Goal: Task Accomplishment & Management: Manage account settings

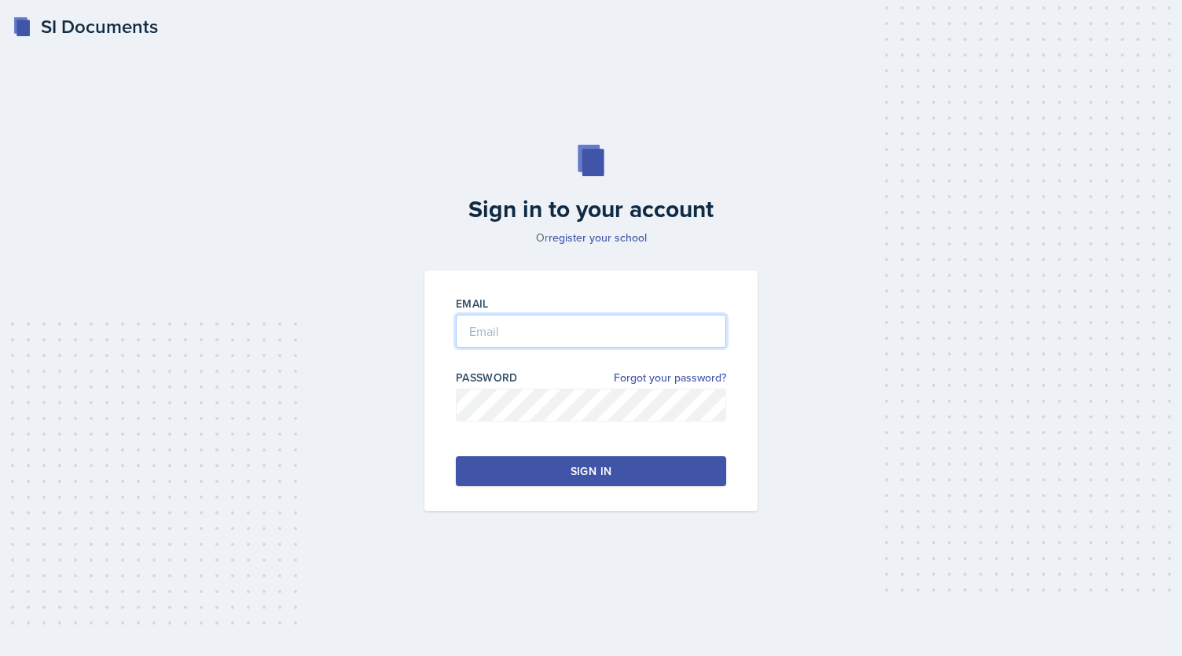
click at [542, 331] on input "email" at bounding box center [591, 330] width 270 height 33
type input "[EMAIL_ADDRESS][DOMAIN_NAME]"
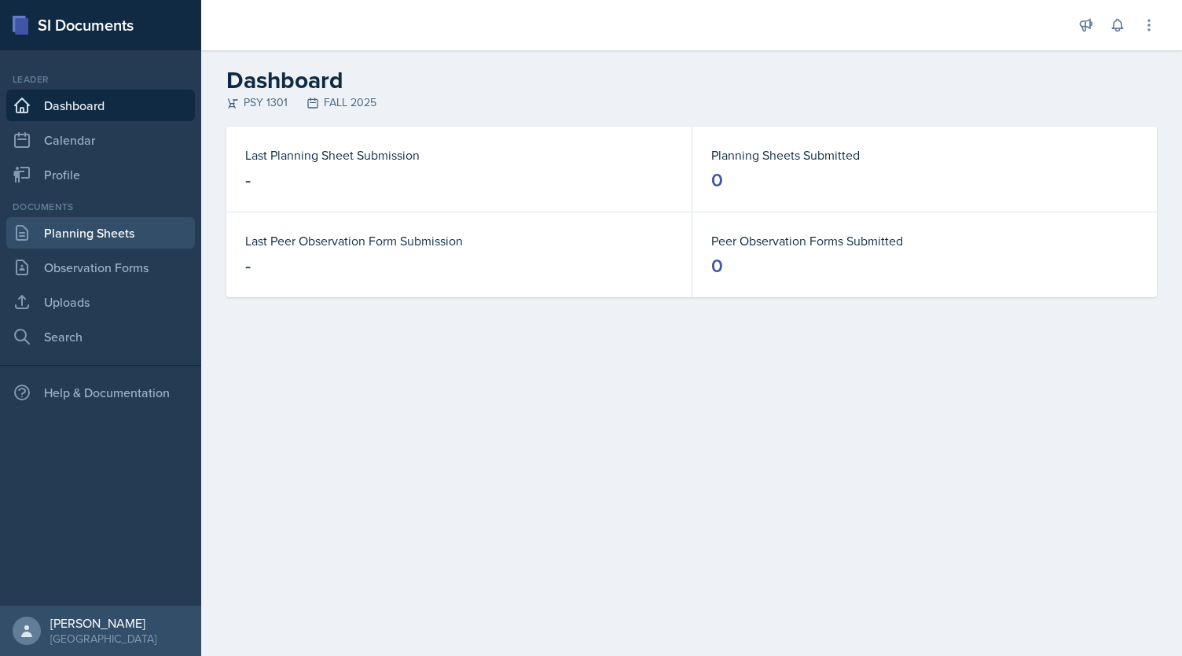
click at [101, 236] on link "Planning Sheets" at bounding box center [100, 232] width 189 height 31
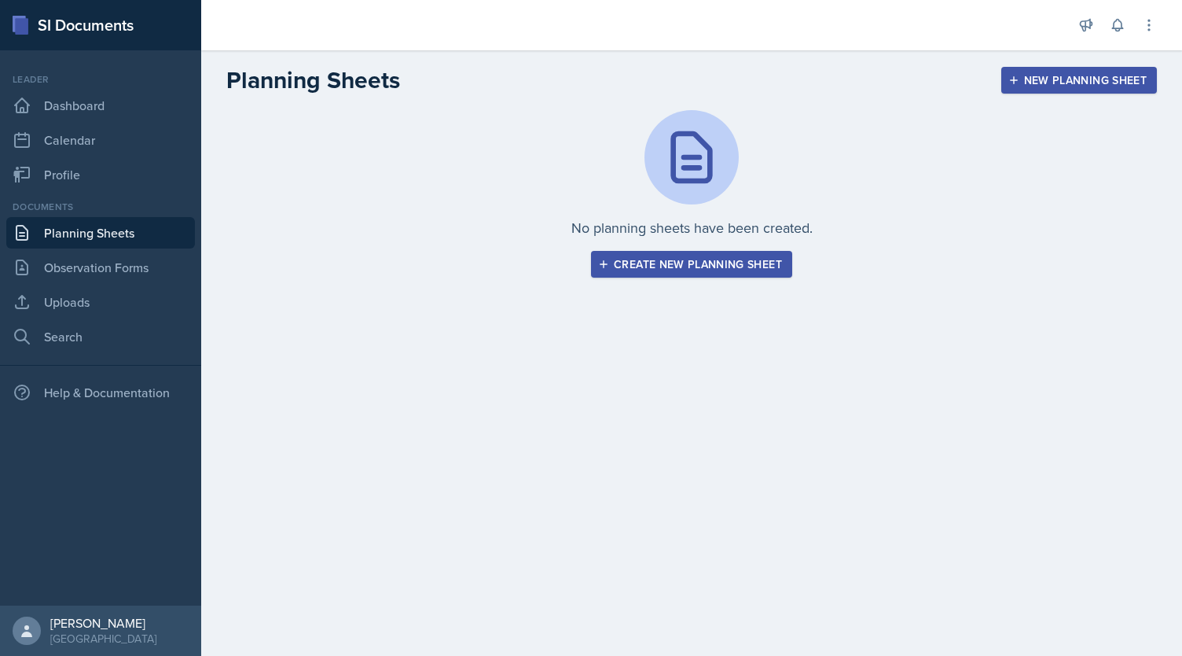
click at [693, 265] on div "Create new planning sheet" at bounding box center [691, 264] width 181 height 13
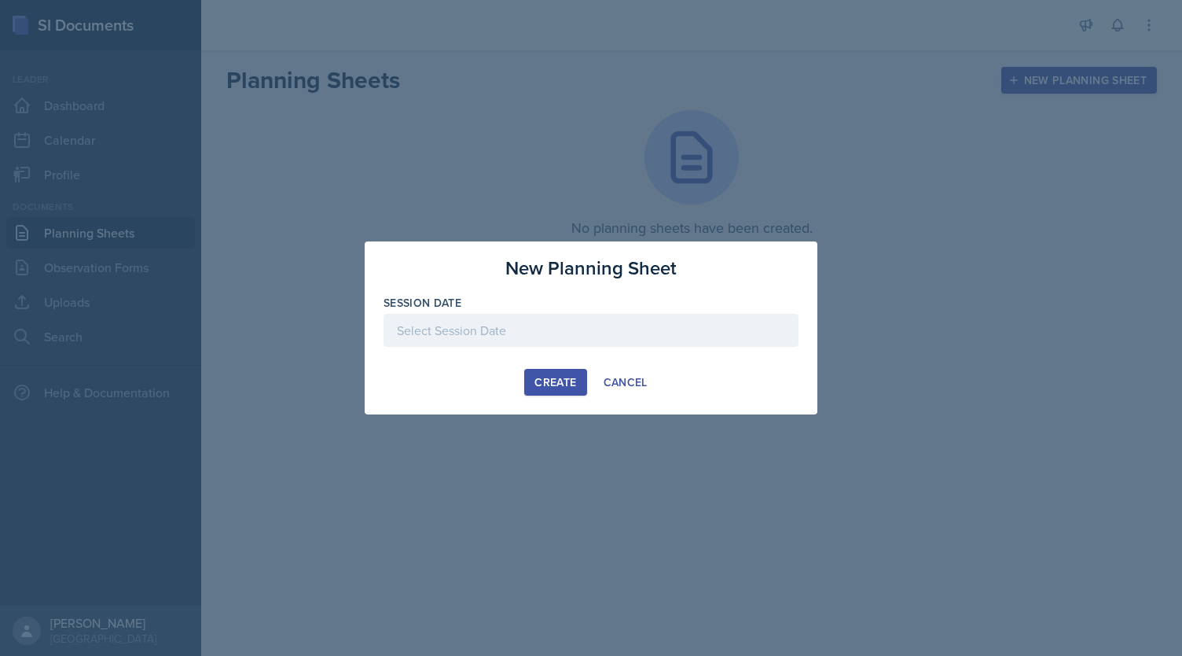
click at [642, 325] on div at bounding box center [591, 330] width 415 height 33
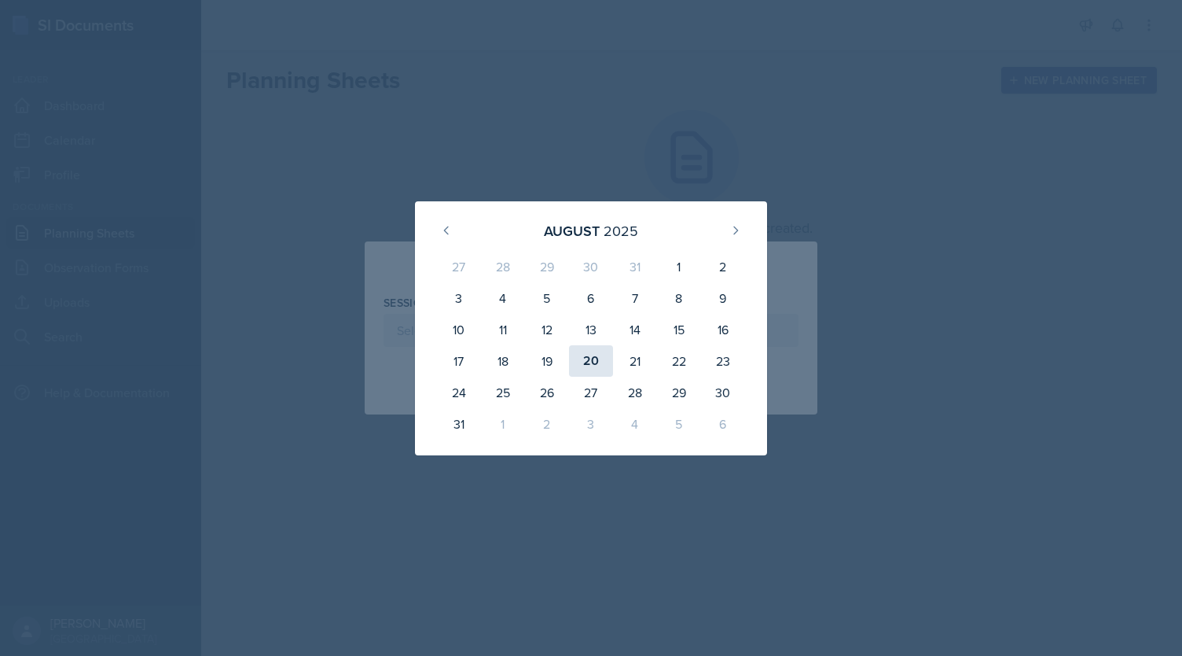
click at [592, 357] on div "20" at bounding box center [591, 360] width 44 height 31
type input "[DATE]"
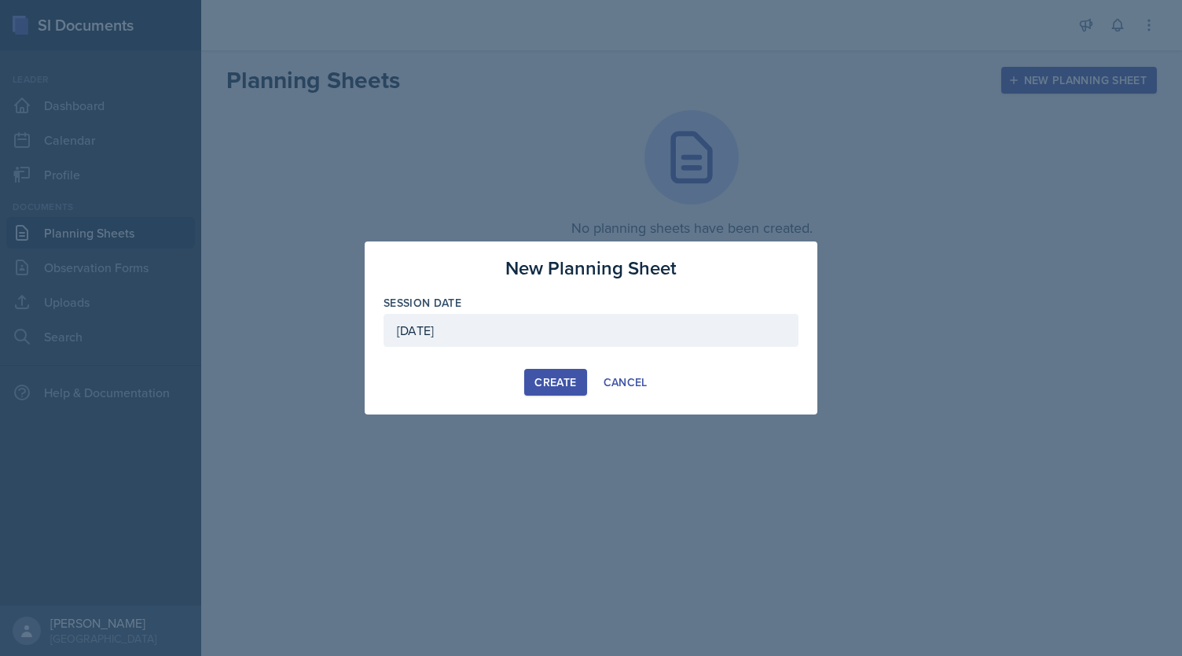
click at [568, 376] on div "Create" at bounding box center [556, 382] width 42 height 13
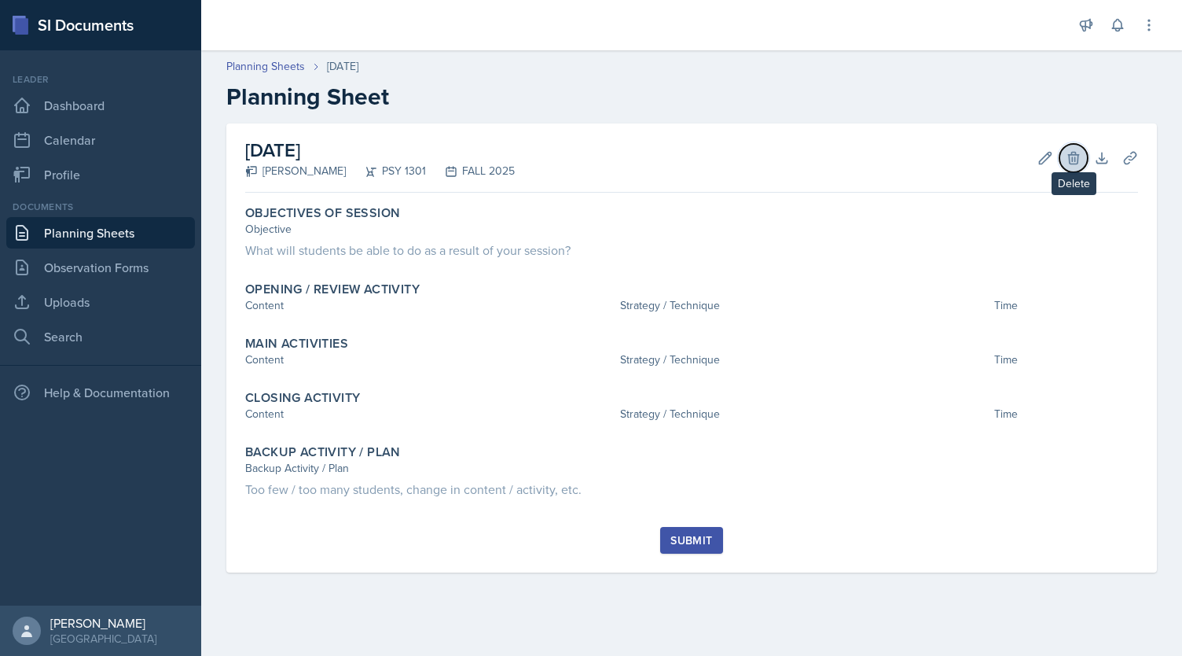
click at [1072, 165] on icon at bounding box center [1074, 158] width 16 height 16
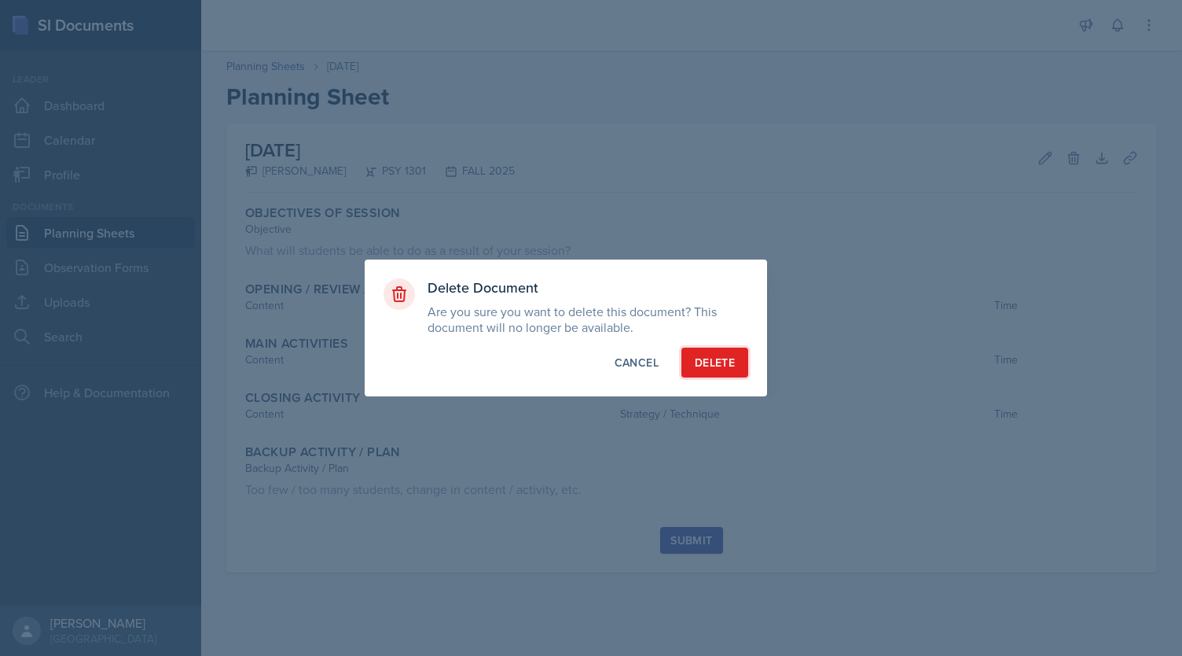
click at [720, 368] on div "Delete" at bounding box center [715, 363] width 40 height 16
